Goal: Navigation & Orientation: Find specific page/section

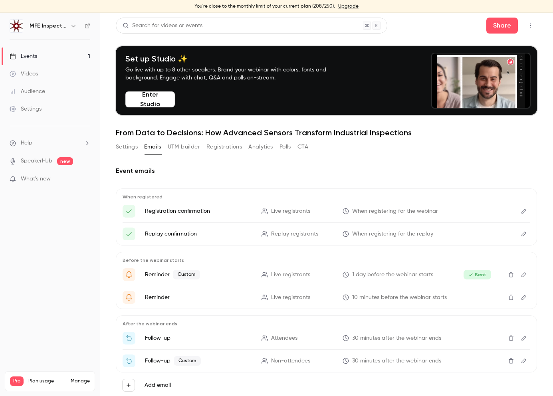
scroll to position [23, 0]
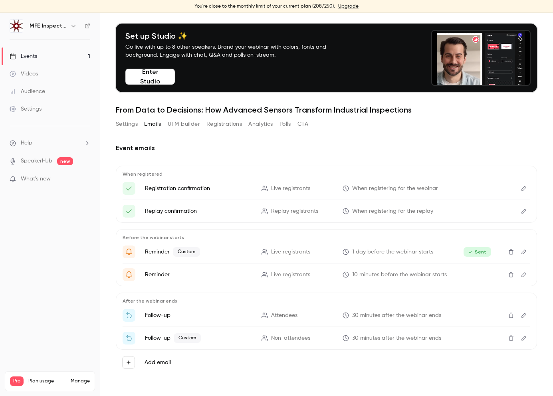
click at [38, 55] on link "Events 1" at bounding box center [50, 57] width 100 height 18
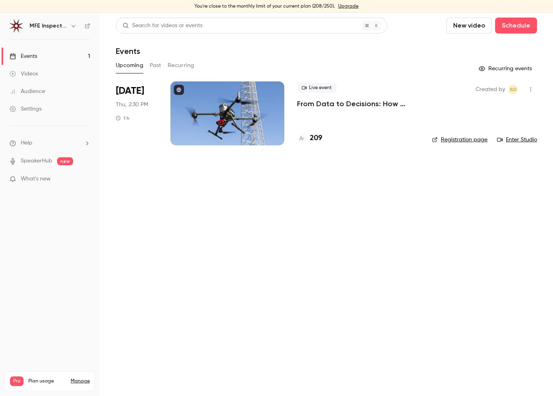
click at [240, 120] on div at bounding box center [228, 113] width 114 height 64
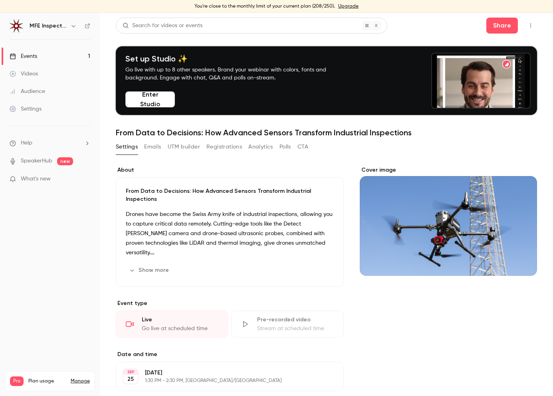
click at [37, 54] on div "Events" at bounding box center [24, 56] width 28 height 8
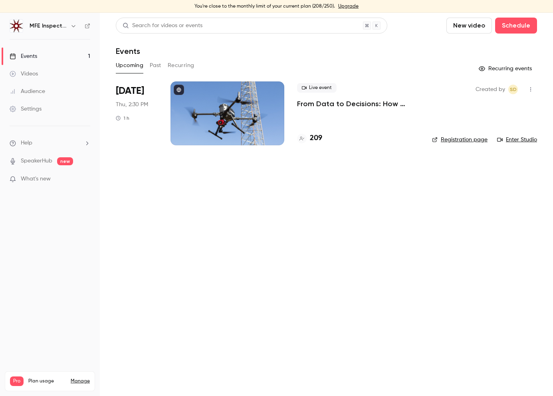
click at [521, 138] on link "Enter Studio" at bounding box center [517, 140] width 40 height 8
